Goal: Entertainment & Leisure: Consume media (video, audio)

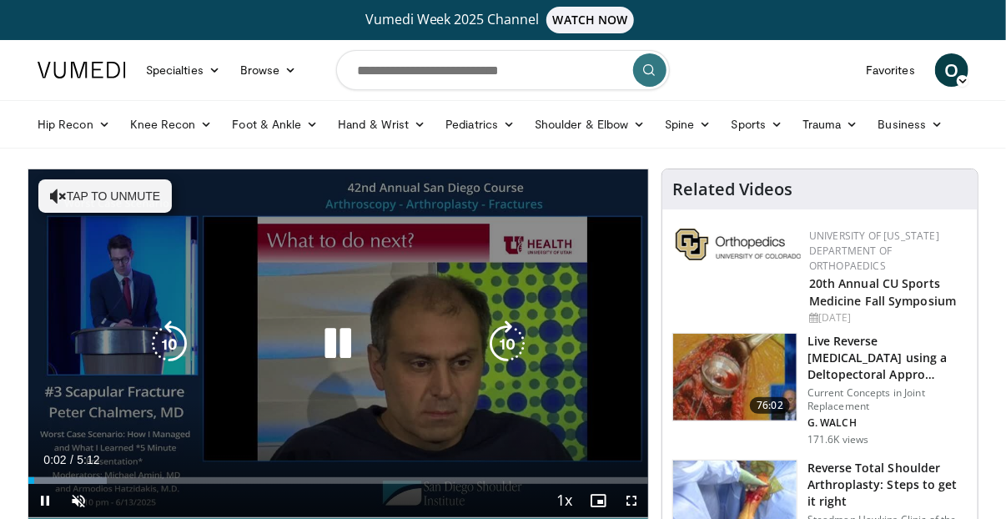
click at [78, 192] on button "Tap to unmute" at bounding box center [104, 195] width 133 height 33
